Goal: Information Seeking & Learning: Learn about a topic

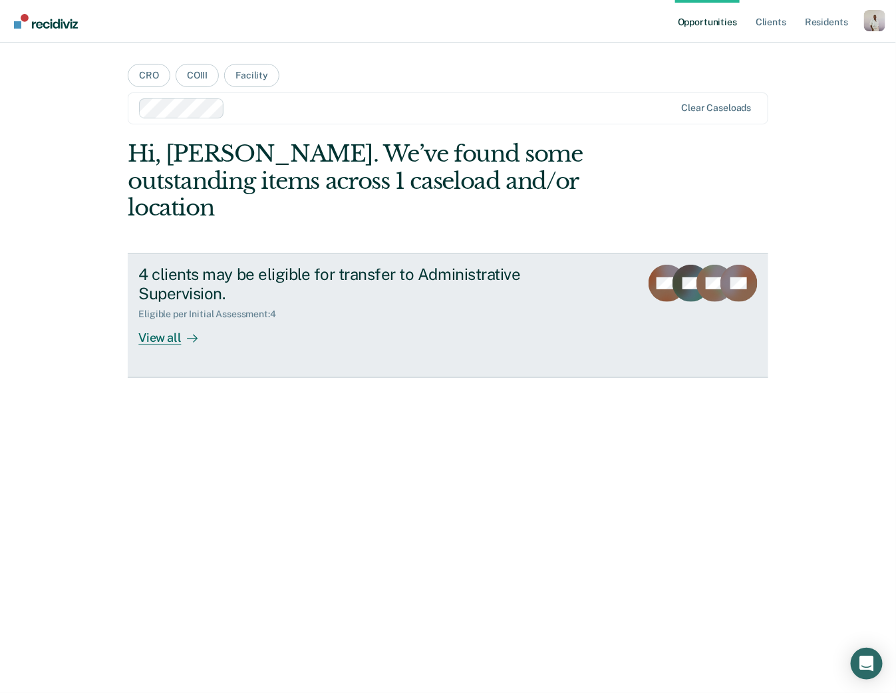
click at [254, 310] on div "4 clients may be eligible for transfer to Administrative Supervision. Eligible …" at bounding box center [387, 305] width 499 height 81
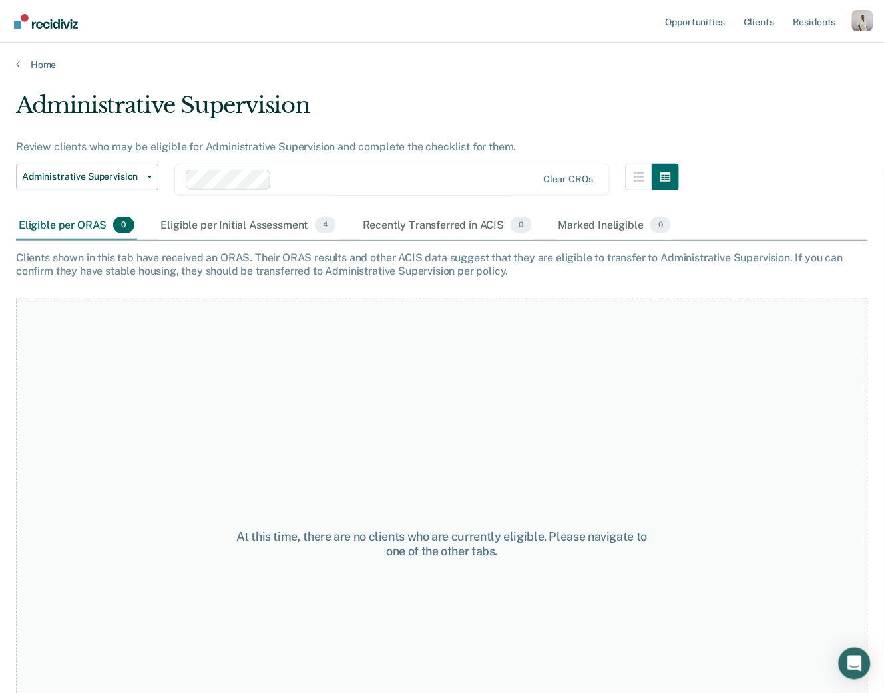
click at [51, 71] on main "Administrative Supervision Review clients who may be eligible for Administrativ…" at bounding box center [442, 380] width 884 height 619
click at [44, 64] on link "Home" at bounding box center [442, 65] width 852 height 12
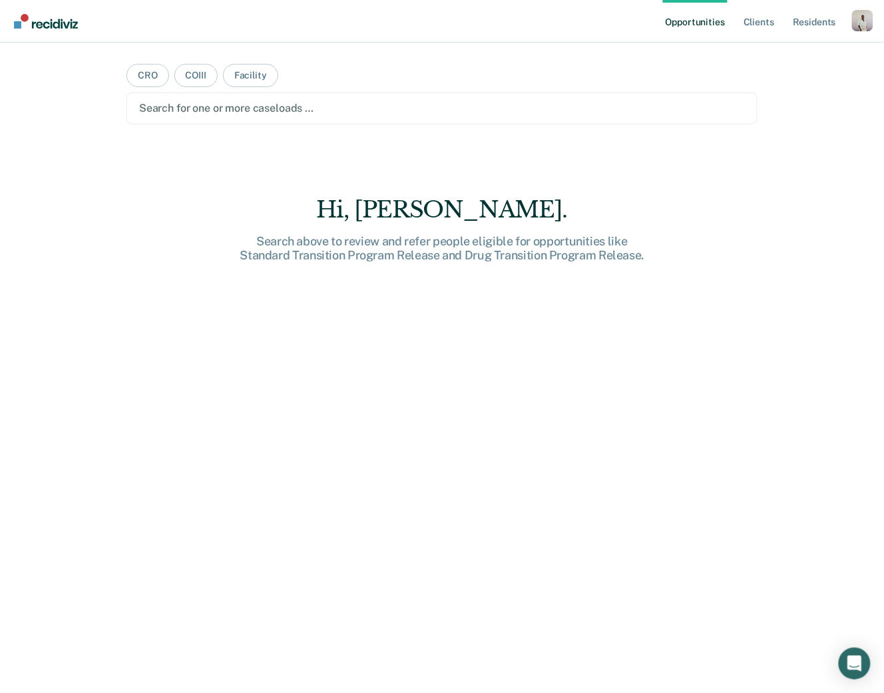
click at [214, 110] on div at bounding box center [442, 107] width 606 height 15
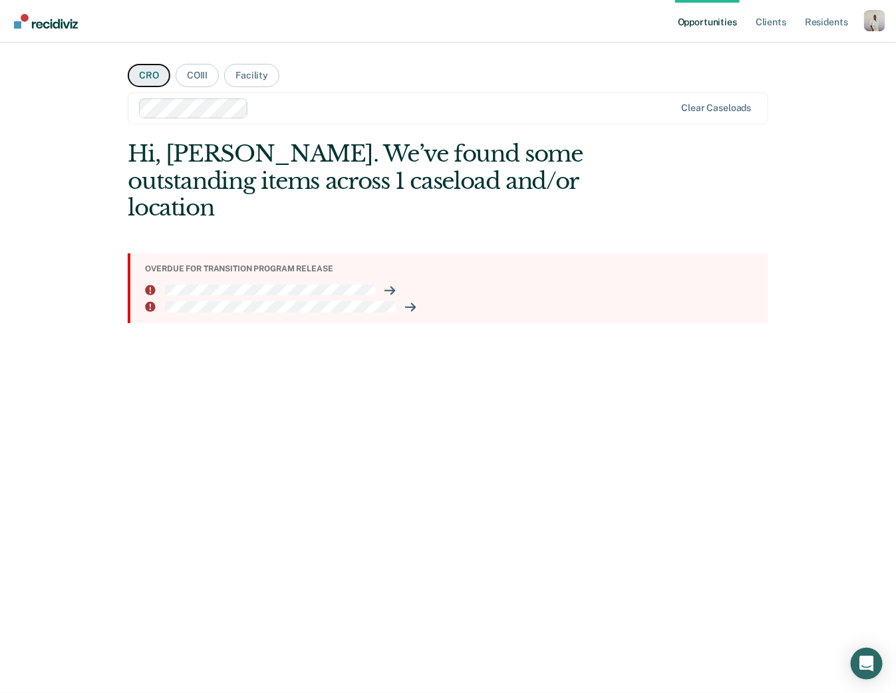
click at [147, 83] on button "CRO" at bounding box center [149, 75] width 43 height 23
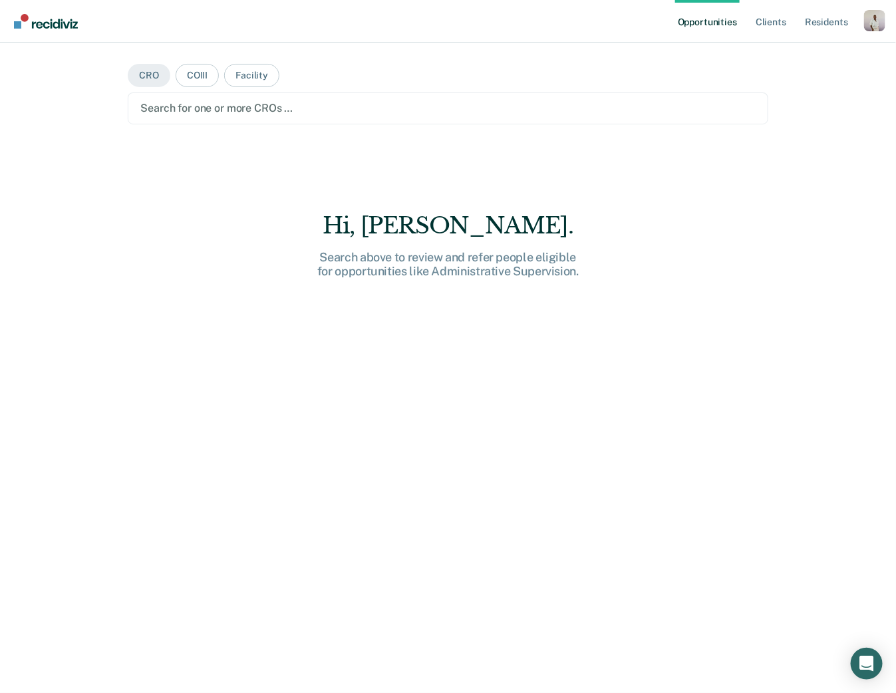
click at [182, 122] on div "Search for one or more CROs …" at bounding box center [448, 109] width 640 height 32
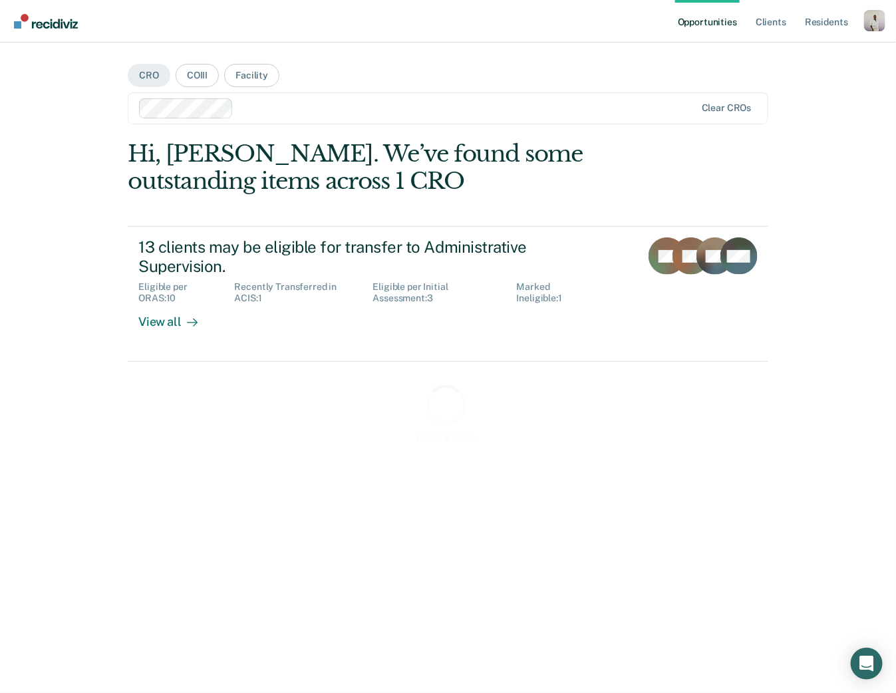
click at [262, 110] on div at bounding box center [467, 107] width 457 height 15
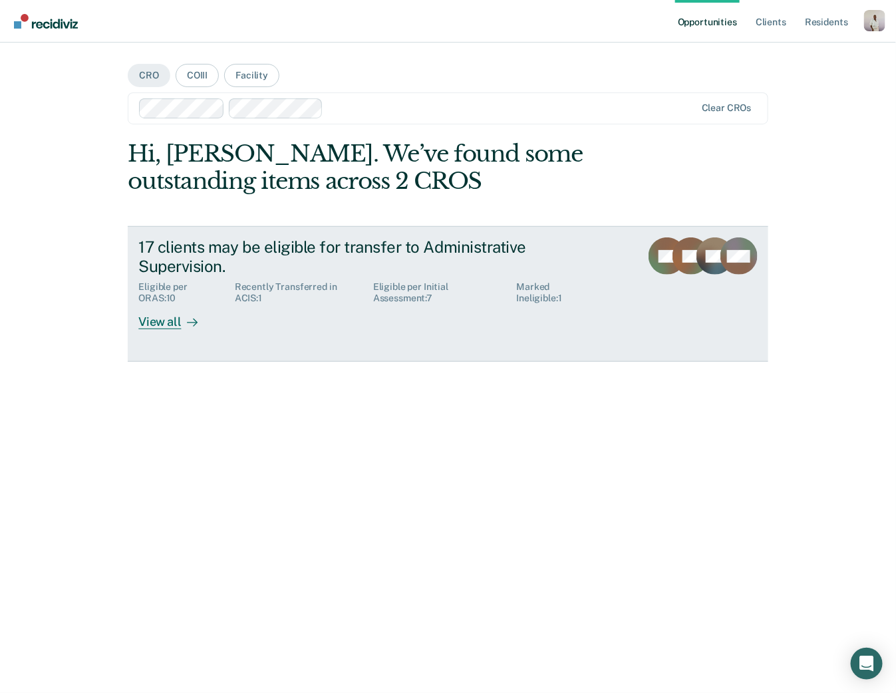
click at [184, 259] on div "17 clients may be eligible for transfer to Administrative Supervision." at bounding box center [371, 257] width 467 height 39
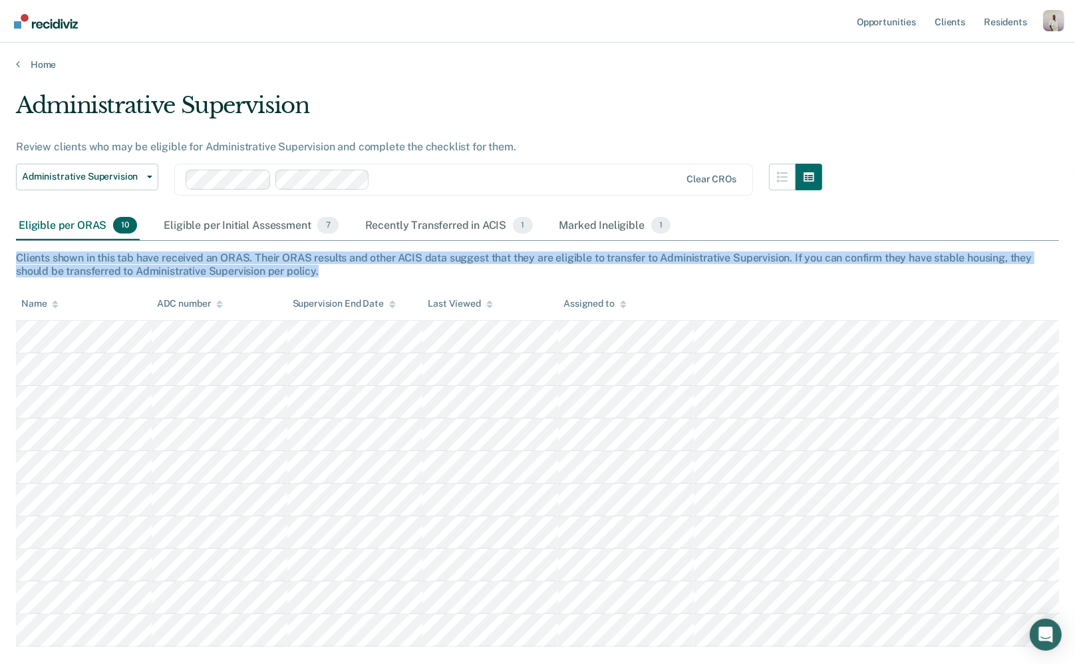
drag, startPoint x: 321, startPoint y: 270, endPoint x: 13, endPoint y: 262, distance: 308.2
click at [13, 262] on main "Administrative Supervision Review clients who may be eligible for Administrativ…" at bounding box center [537, 405] width 1075 height 668
copy div "Clients shown in this tab have received an ORAS. Their ORAS results and other A…"
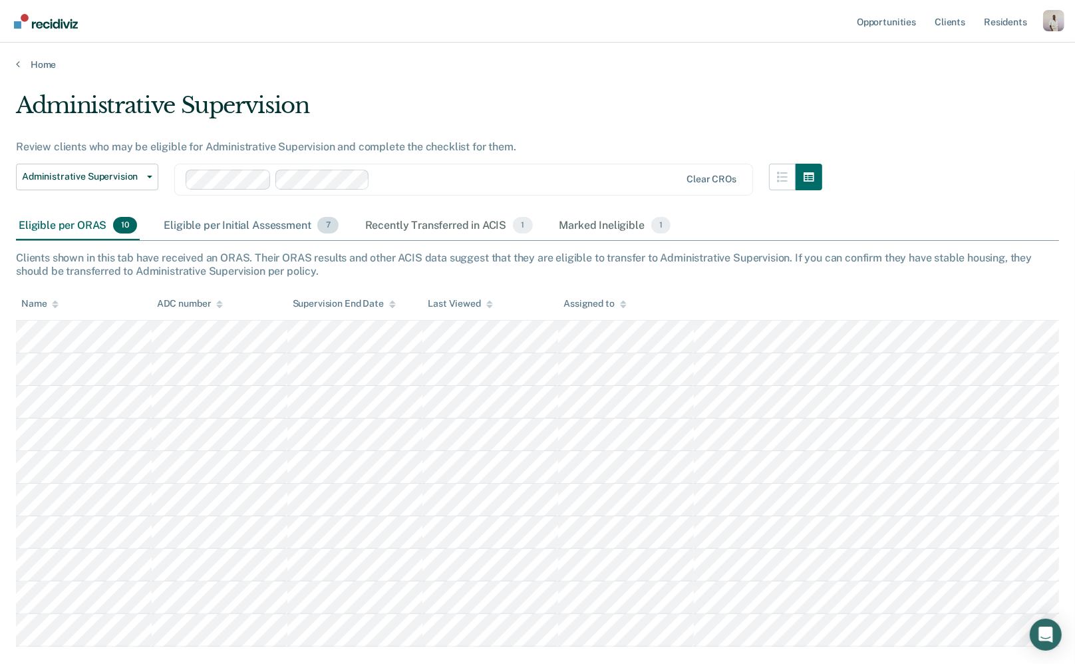
click at [215, 224] on div "Eligible per Initial Assessment 7" at bounding box center [251, 226] width 180 height 29
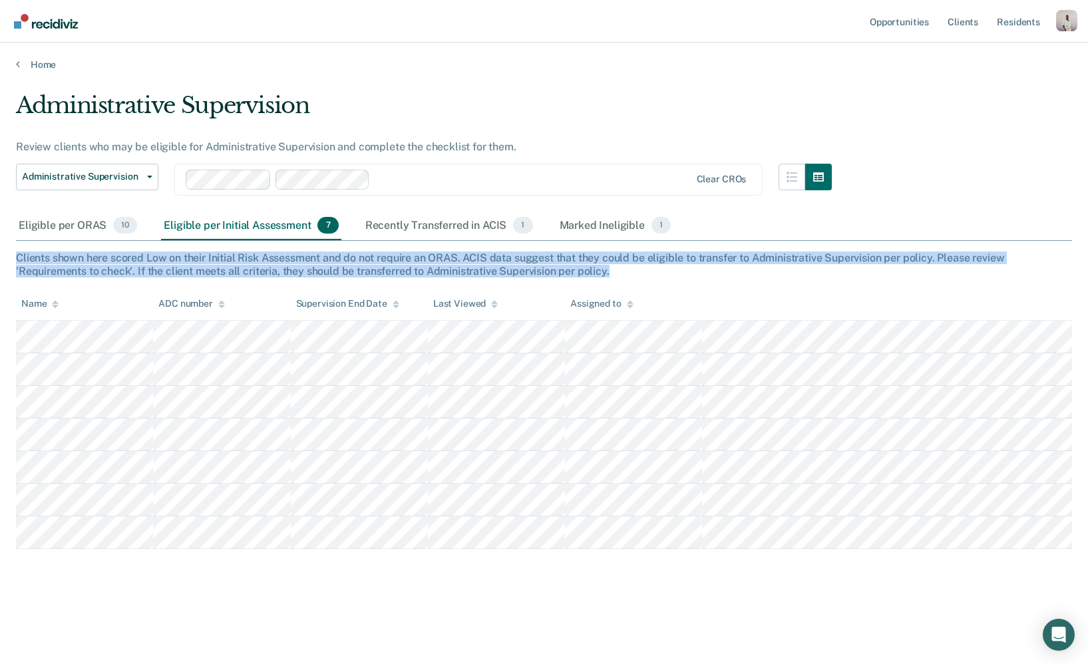
drag, startPoint x: 17, startPoint y: 255, endPoint x: 662, endPoint y: 271, distance: 645.7
click at [662, 271] on div "Clients shown here scored Low on their Initial Risk Assessment and do not requi…" at bounding box center [544, 264] width 1056 height 25
copy div "Clients shown here scored Low on their Initial Risk Assessment and do not requi…"
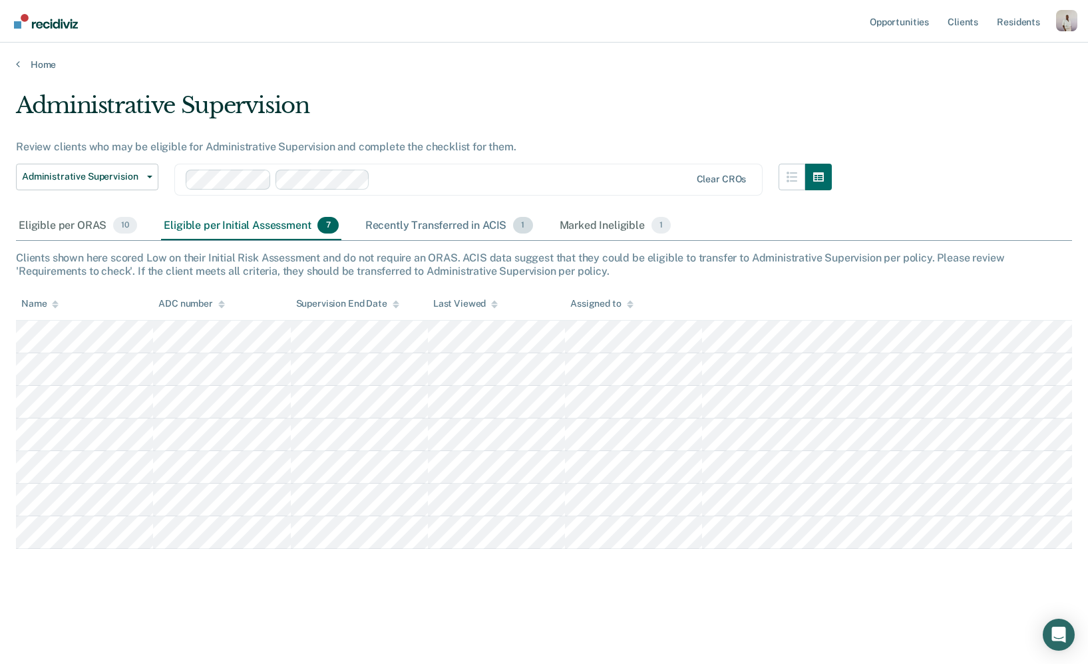
click at [374, 220] on div "Recently Transferred in ACIS 1" at bounding box center [449, 226] width 173 height 29
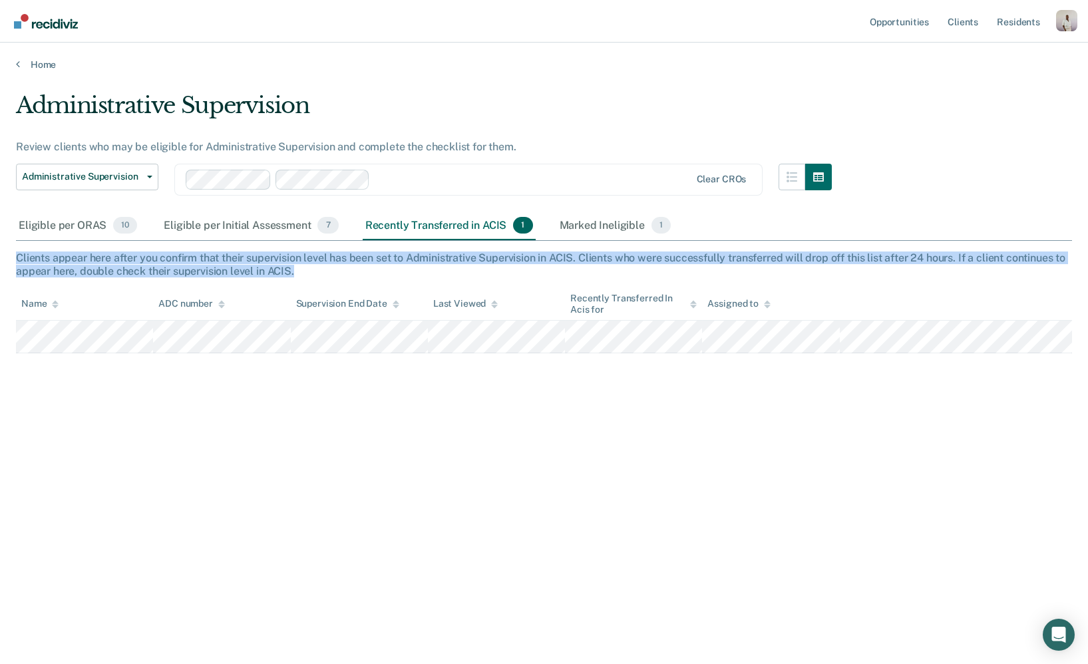
drag, startPoint x: 315, startPoint y: 276, endPoint x: 13, endPoint y: 258, distance: 302.0
click at [13, 258] on main "Administrative Supervision Review clients who may be eligible for Administrativ…" at bounding box center [544, 366] width 1088 height 590
copy div "Clients appear here after you confirm that their supervision level has been set…"
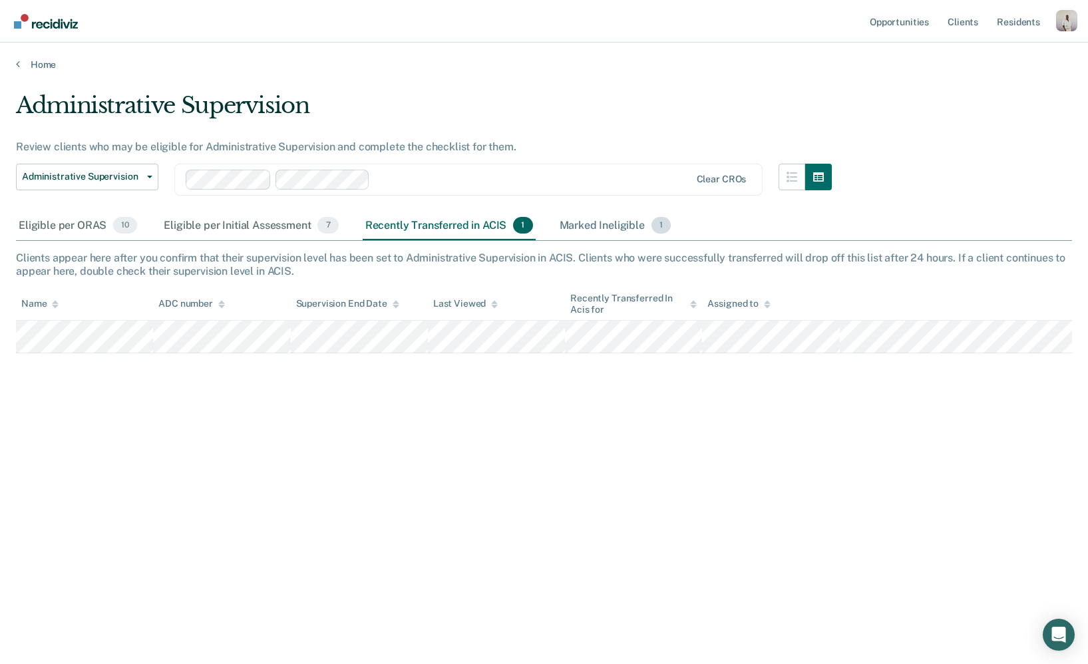
click at [608, 223] on div "Marked Ineligible 1" at bounding box center [615, 226] width 117 height 29
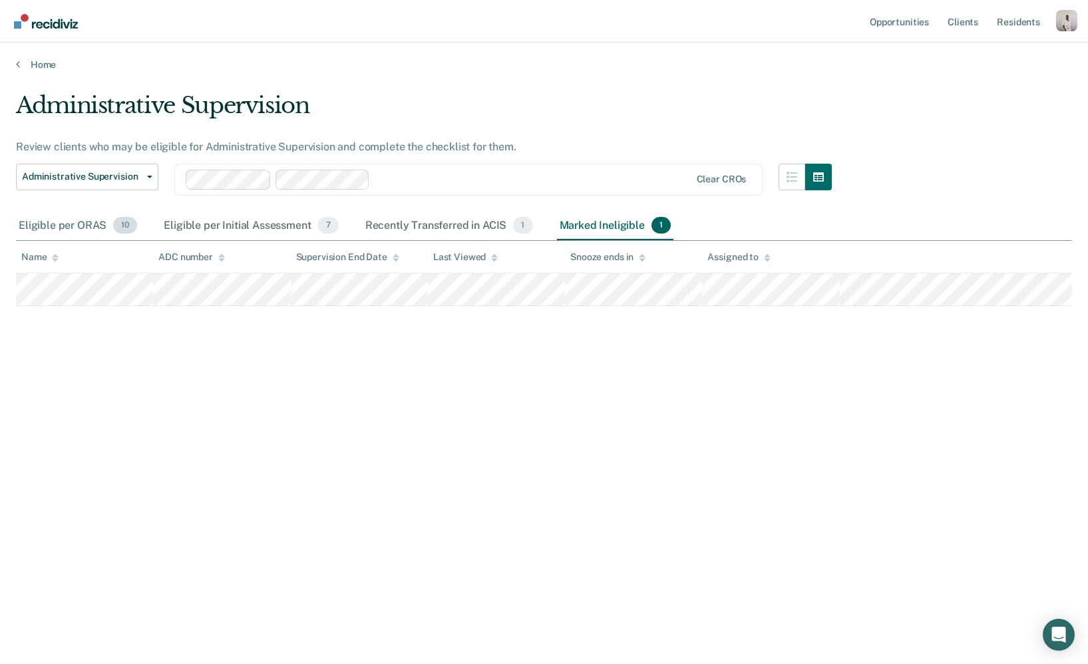
click at [52, 223] on div "Eligible per ORAS 10" at bounding box center [78, 226] width 124 height 29
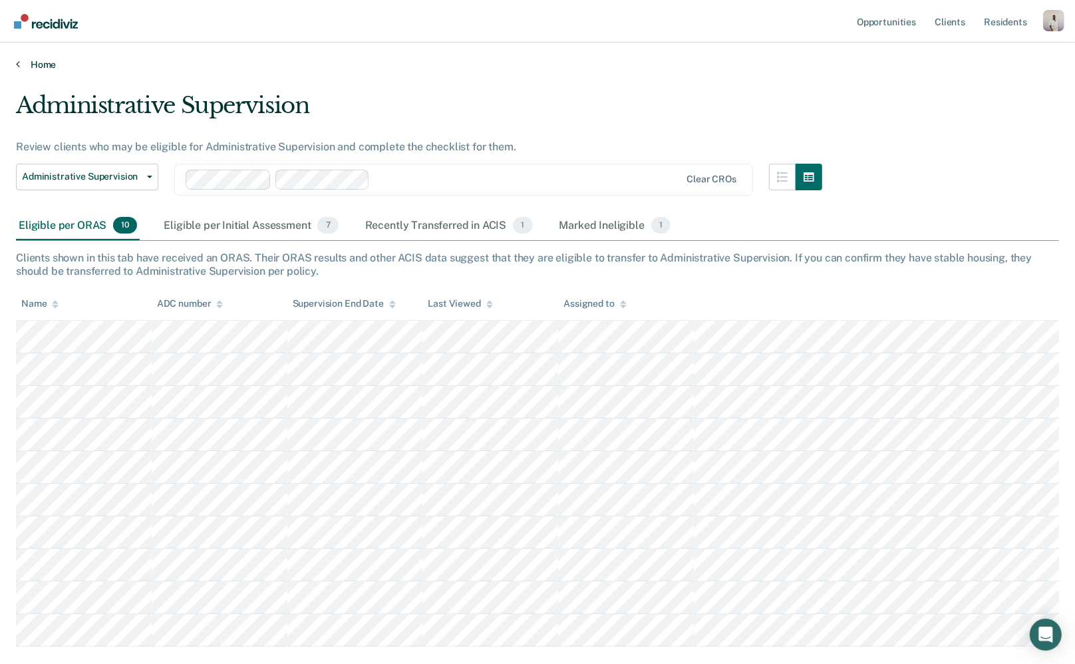
click at [43, 60] on link "Home" at bounding box center [538, 65] width 1044 height 12
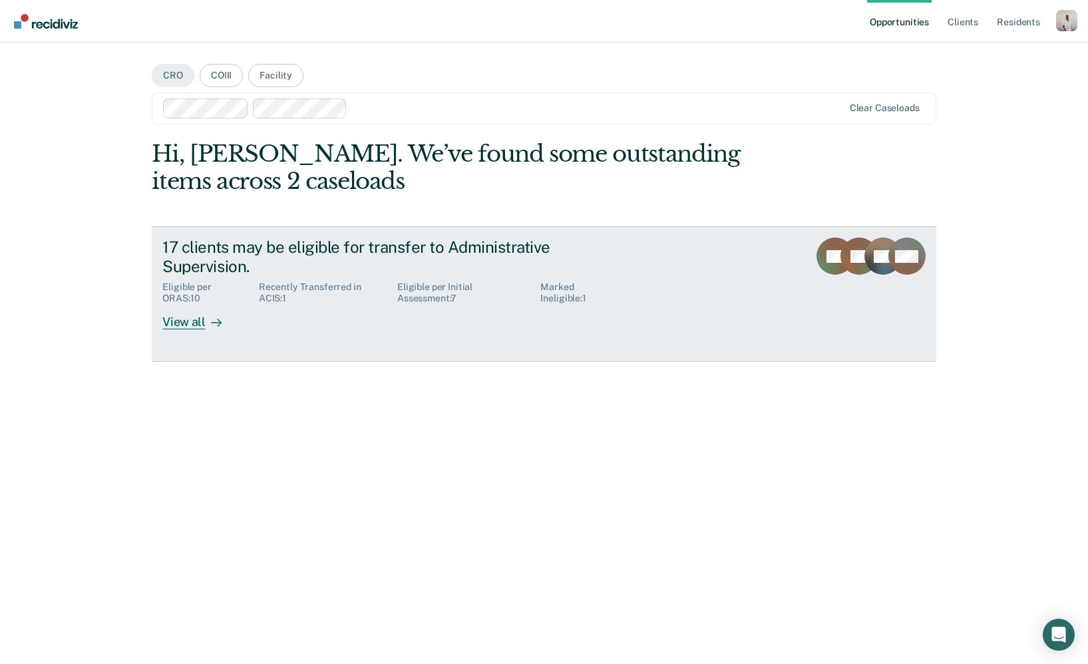
click at [232, 278] on div "Eligible per ORAS : 10 Recently Transferred in ACIS : 1 Eligible per Initial As…" at bounding box center [395, 290] width 467 height 28
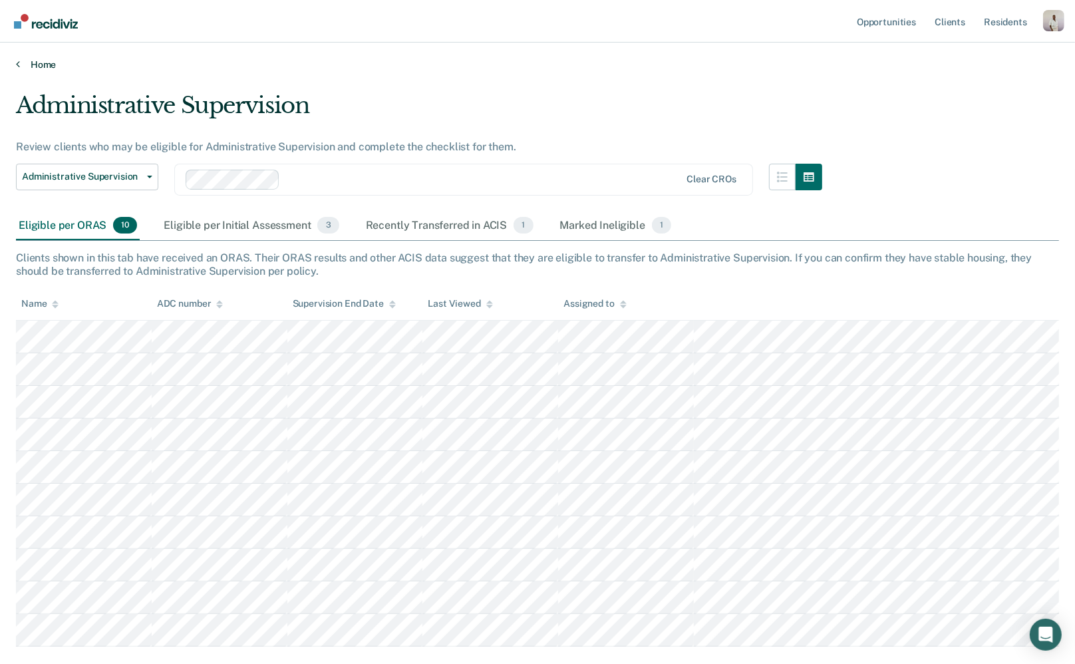
click at [32, 65] on link "Home" at bounding box center [538, 65] width 1044 height 12
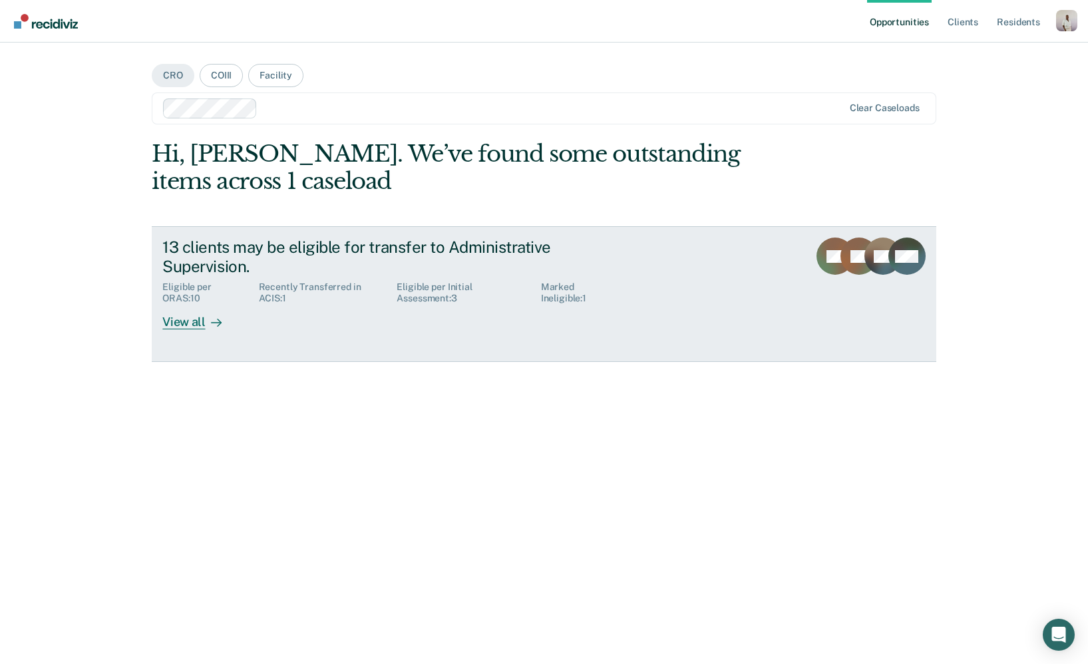
click at [221, 297] on div "Eligible per ORAS : 10" at bounding box center [210, 293] width 96 height 23
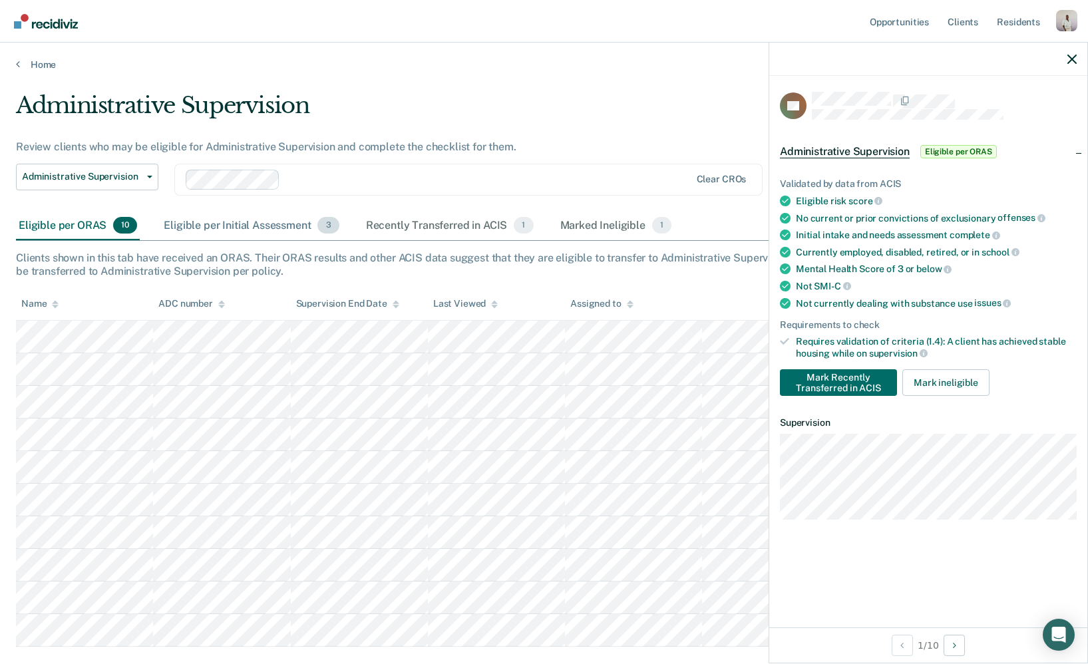
click at [173, 227] on div "Eligible per Initial Assessment 3" at bounding box center [251, 226] width 180 height 29
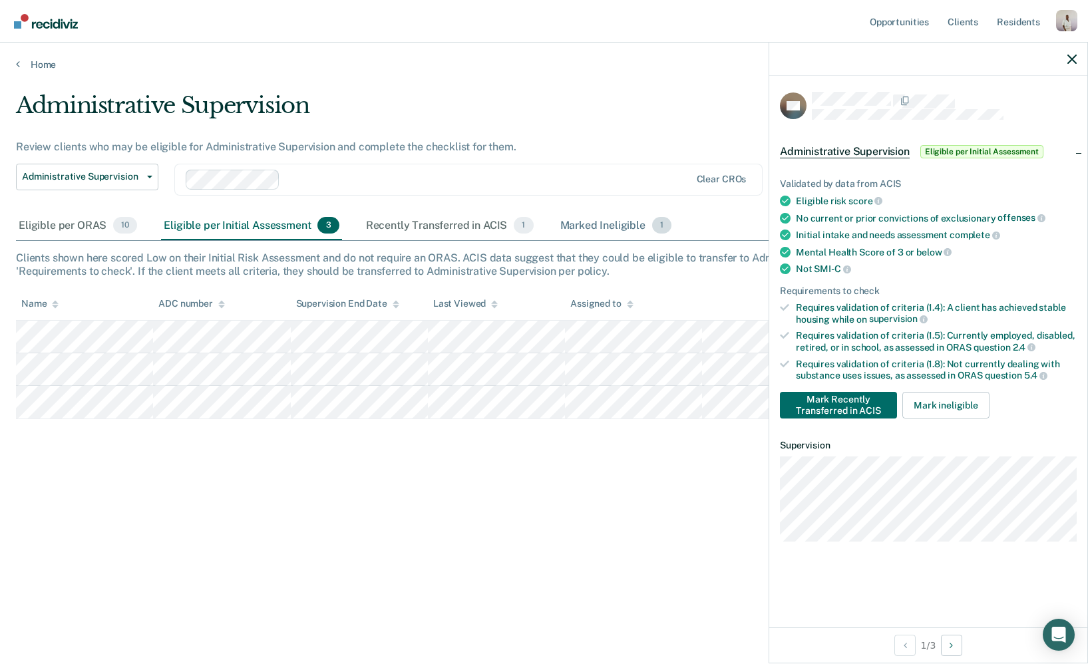
click at [618, 225] on div "Marked Ineligible 1" at bounding box center [616, 226] width 117 height 29
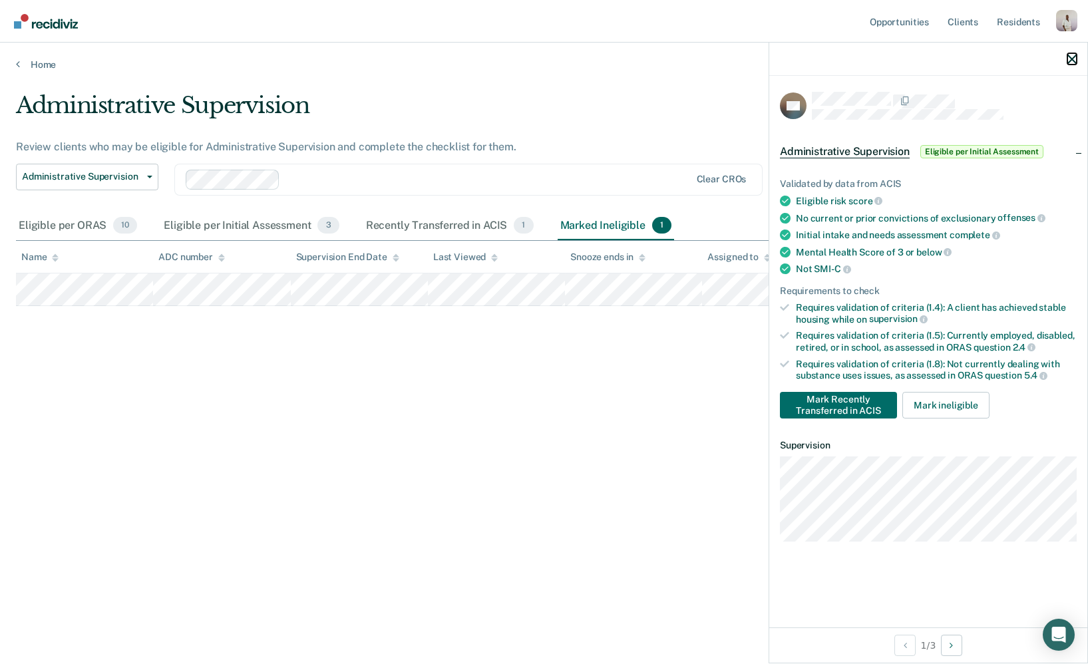
click at [1067, 62] on icon "button" at bounding box center [1071, 59] width 9 height 9
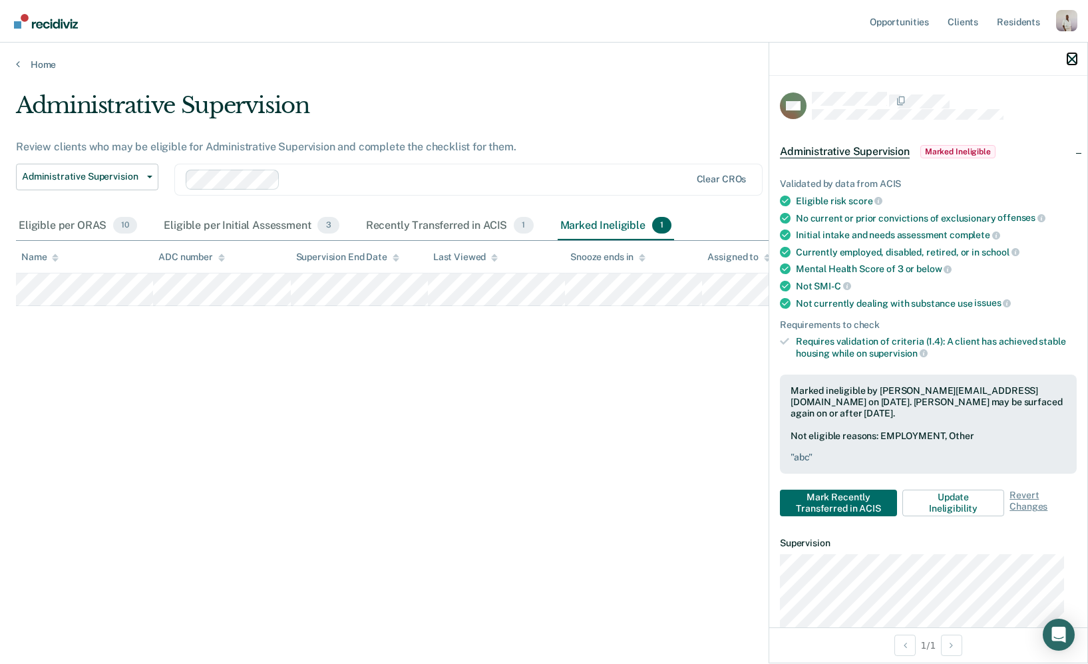
click at [1067, 58] on icon "button" at bounding box center [1071, 59] width 9 height 9
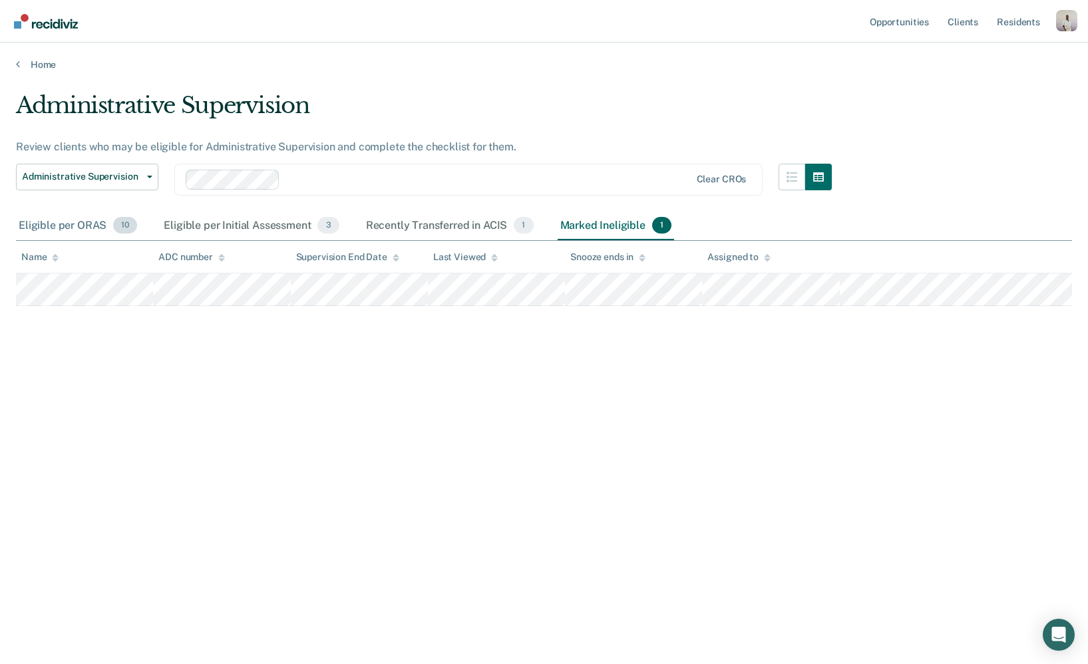
click at [61, 224] on div "Eligible per ORAS 10" at bounding box center [78, 226] width 124 height 29
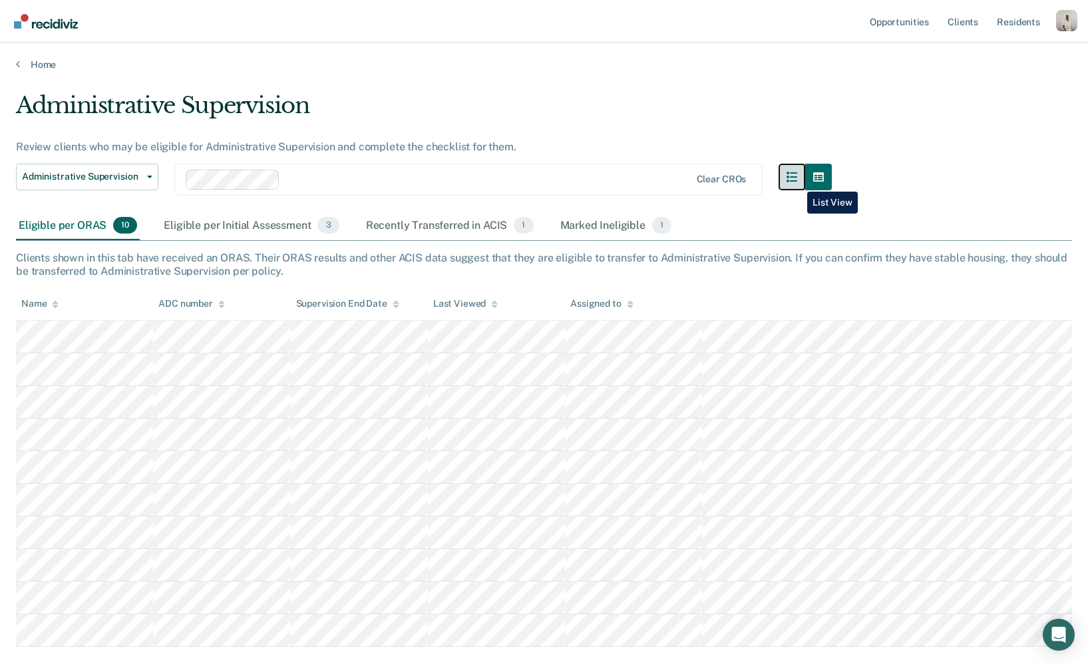
click at [797, 182] on button "button" at bounding box center [792, 177] width 27 height 27
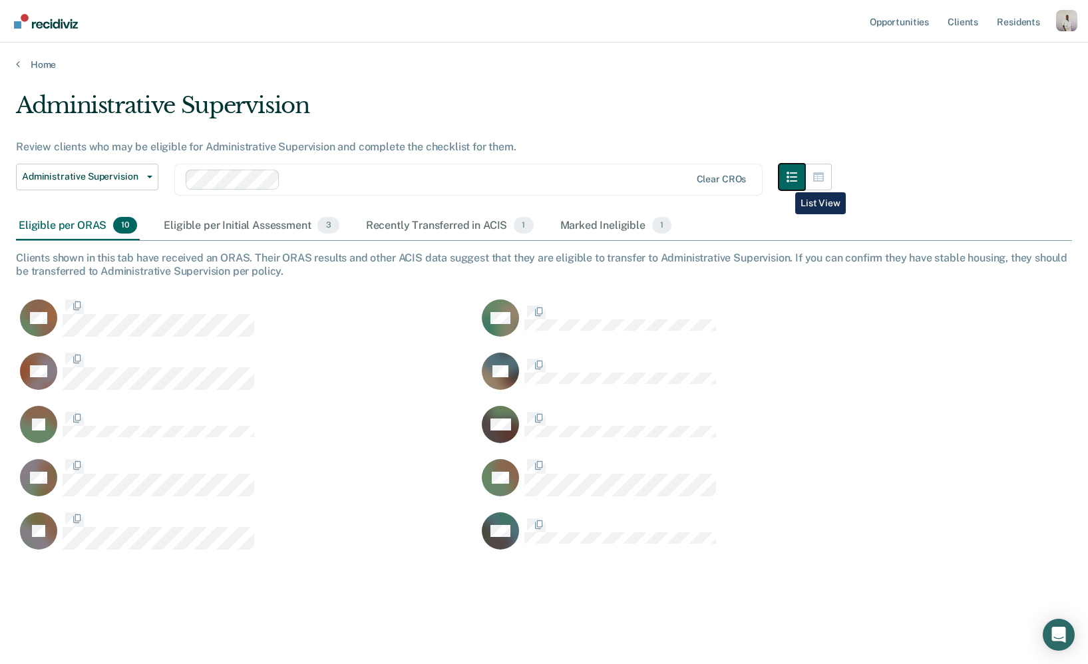
scroll to position [460, 1043]
